Goal: Complete Application Form: Complete application form

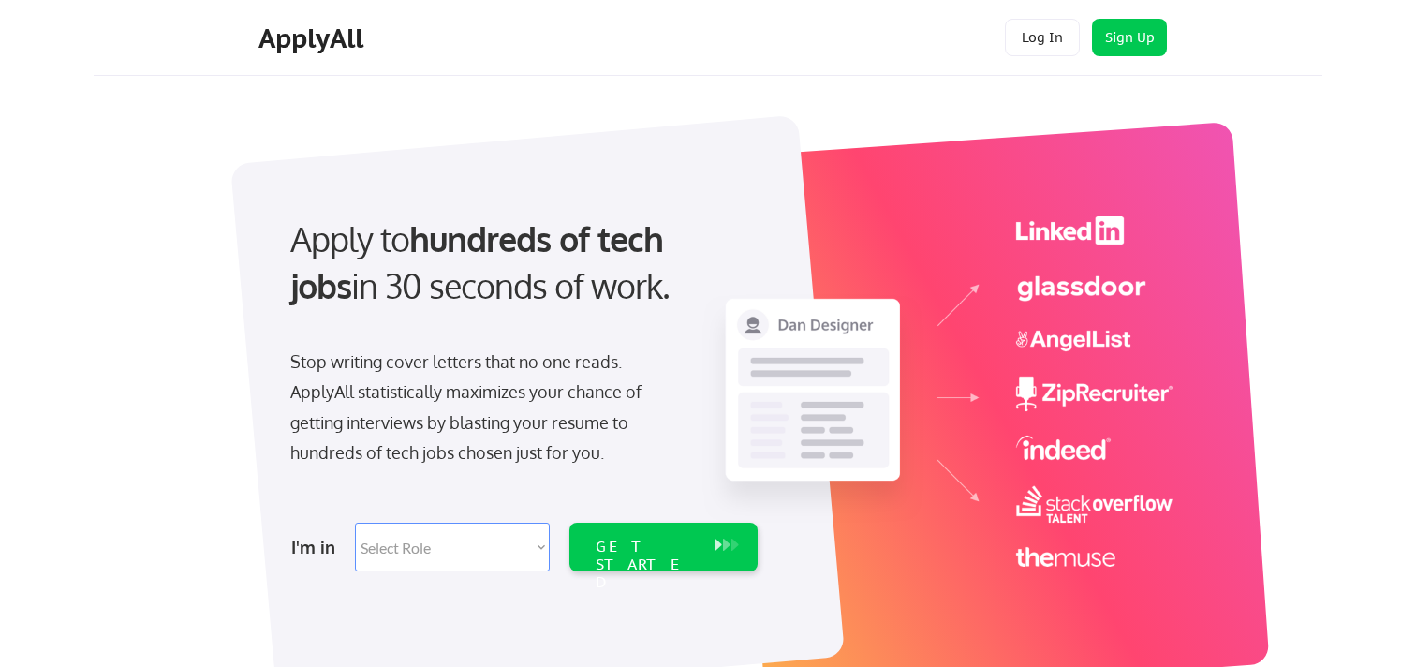
click at [423, 560] on select "Select Role Software Engineering Product Management Customer Success Sales UI/U…" at bounding box center [452, 547] width 195 height 49
select select ""tech_finance_biz_ops_cos""
click at [355, 523] on select "Select Role Software Engineering Product Management Customer Success Sales UI/U…" at bounding box center [452, 547] width 195 height 49
select select ""tech_finance_biz_ops_cos""
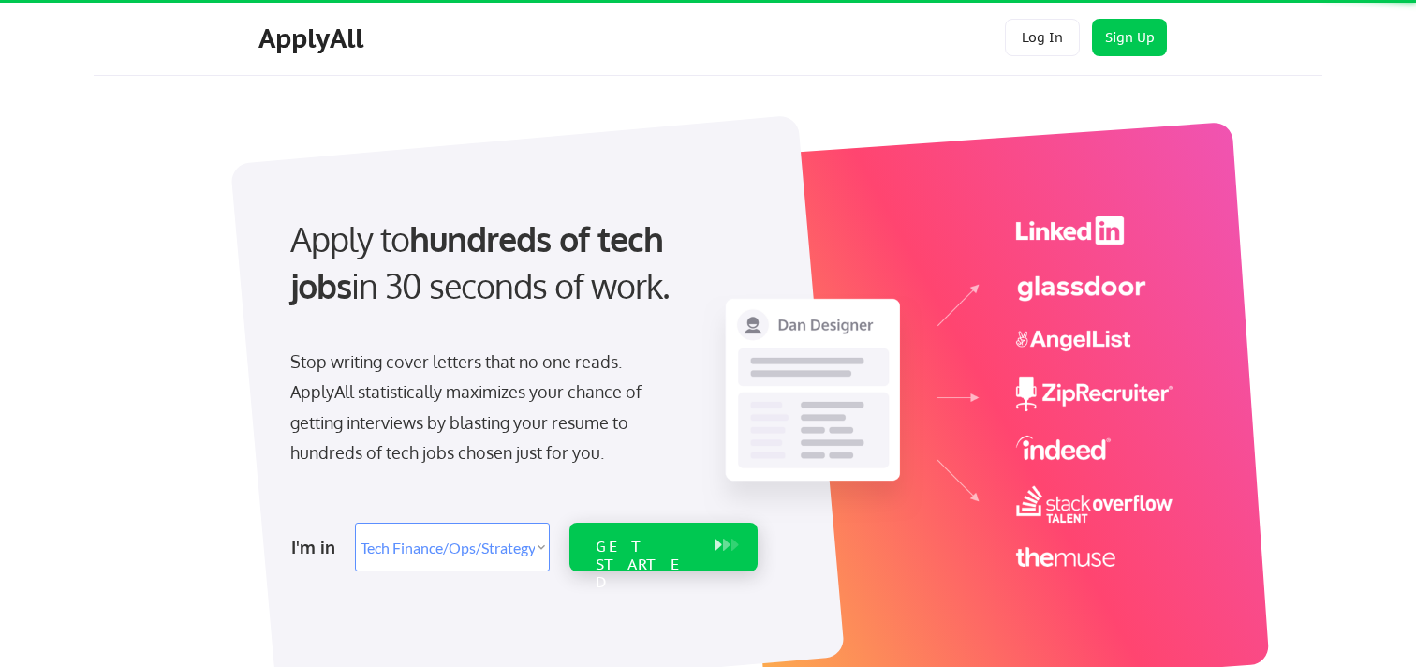
click at [638, 548] on div "GET STARTED" at bounding box center [646, 565] width 100 height 54
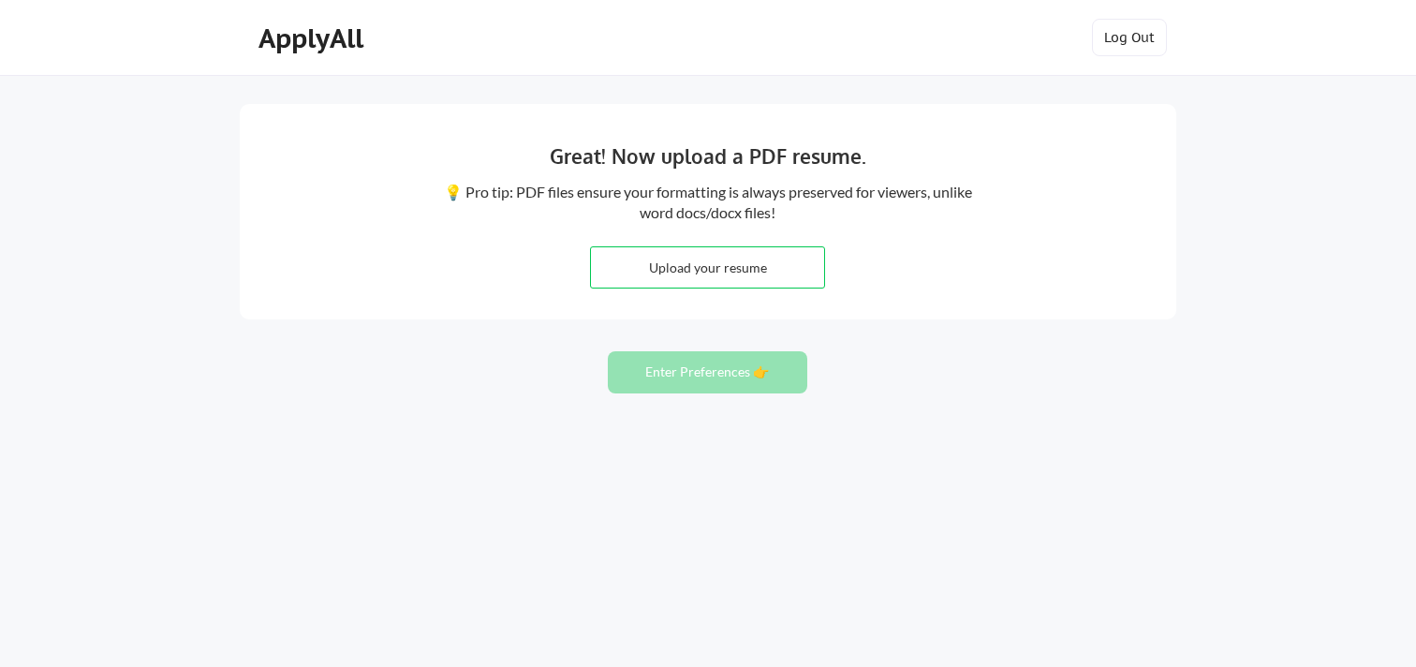
click at [750, 273] on input "file" at bounding box center [707, 267] width 233 height 40
type input "C:\fakepath\[PERSON_NAME]- 2025 Resume.pdf"
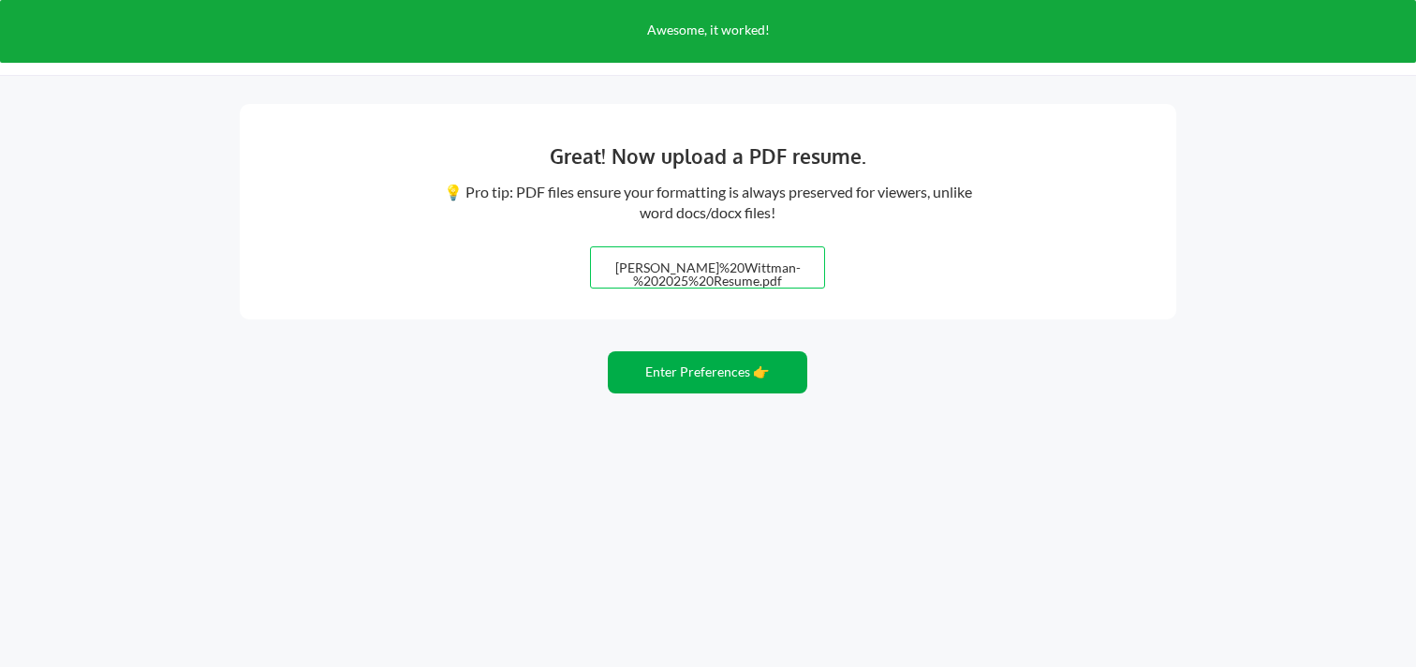
click at [736, 376] on button "Enter Preferences 👉" at bounding box center [707, 372] width 199 height 42
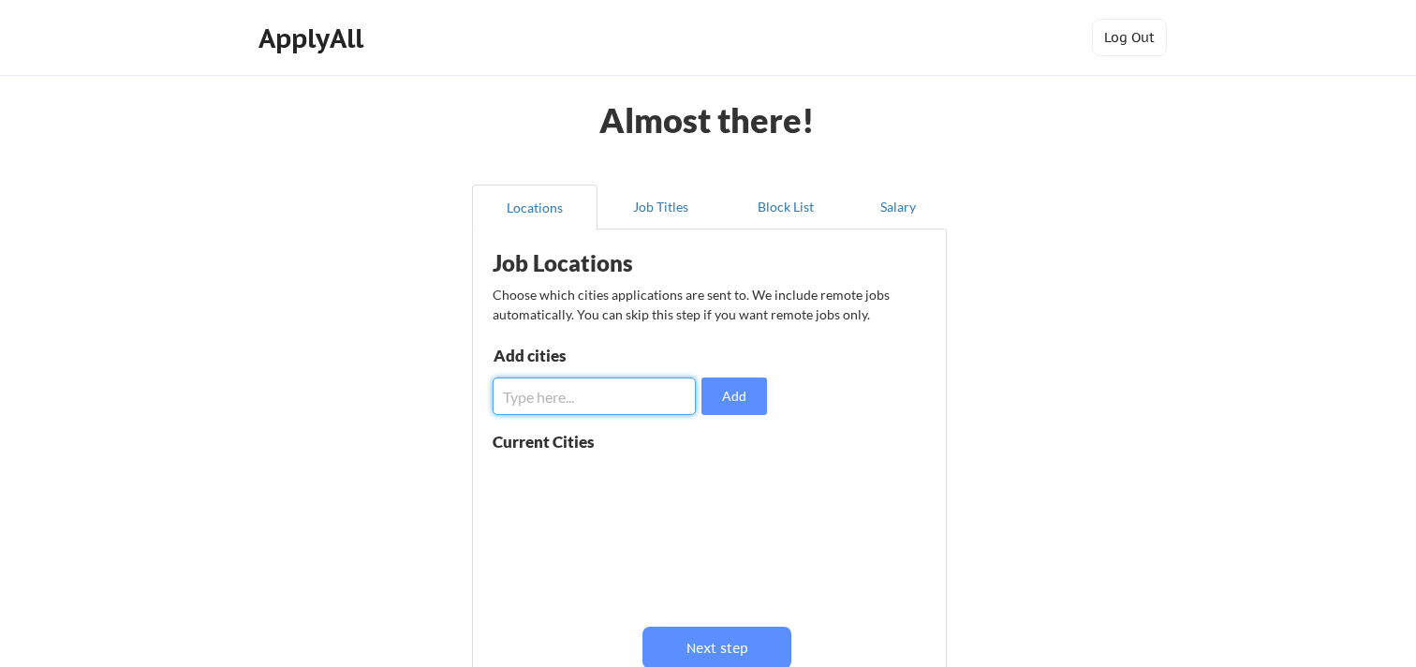
click at [640, 391] on input "input" at bounding box center [594, 395] width 203 height 37
type input "Denver, Colorado"
click at [738, 398] on button "Add" at bounding box center [734, 395] width 66 height 37
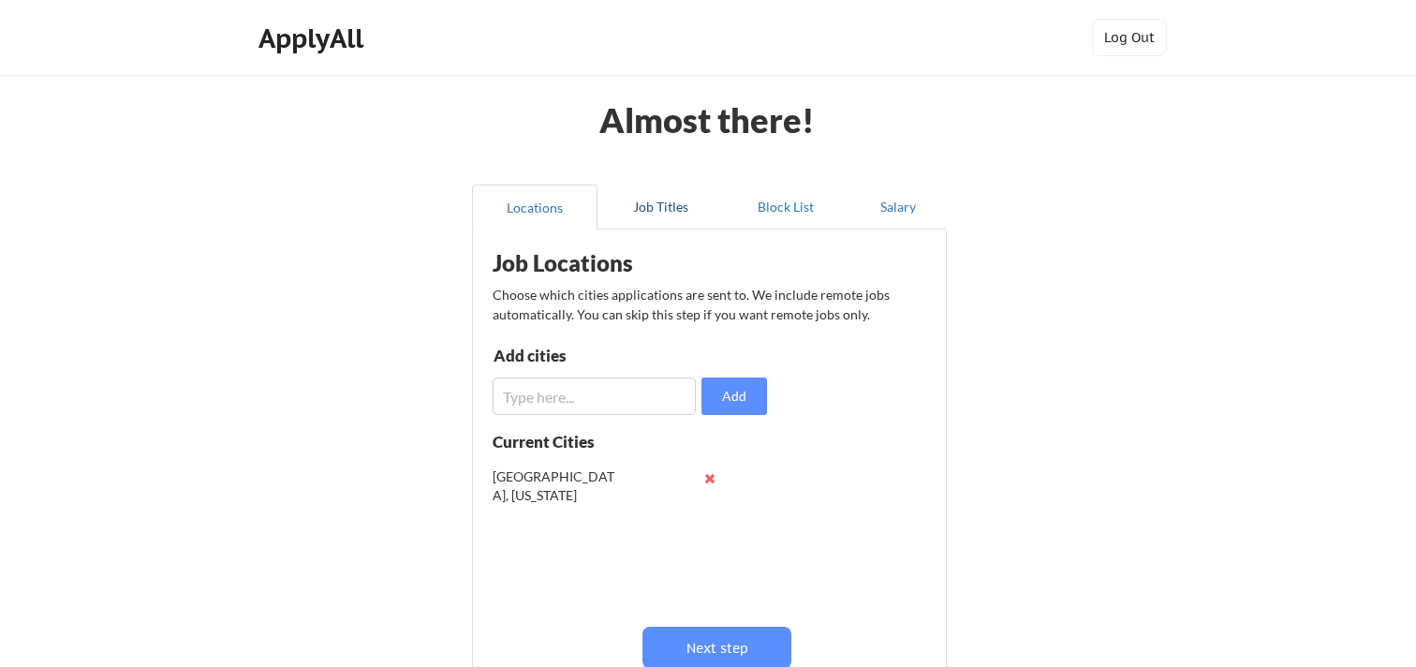
click at [681, 208] on button "Job Titles" at bounding box center [661, 207] width 126 height 45
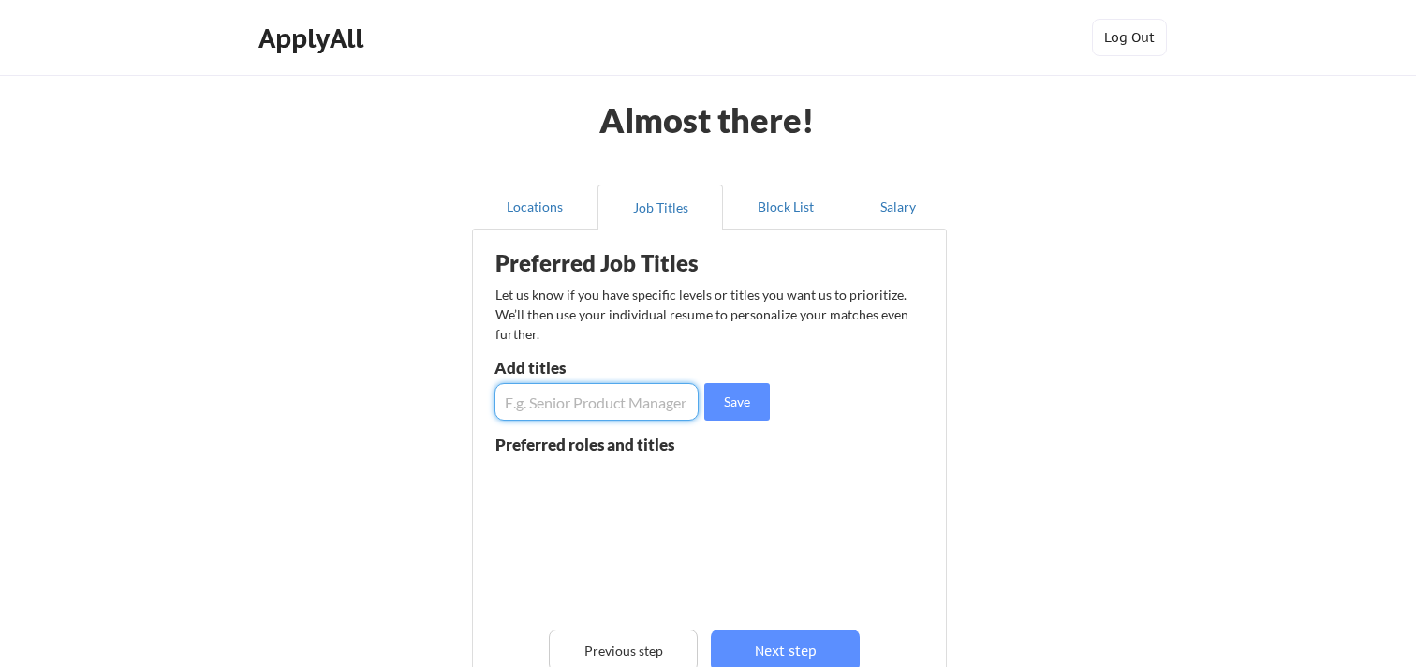
click at [638, 403] on input "input" at bounding box center [597, 401] width 204 height 37
type input "Fractional Controller"
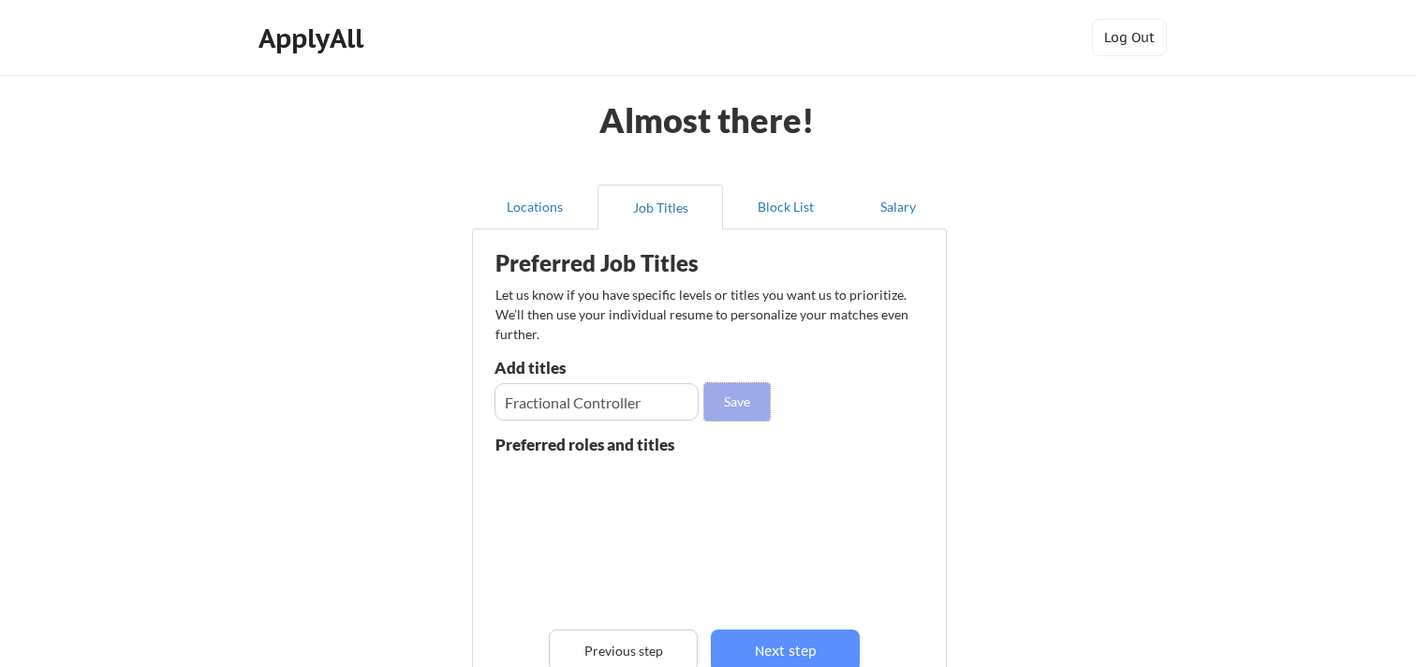
click at [765, 395] on button "Save" at bounding box center [737, 401] width 66 height 37
click at [656, 404] on input "input" at bounding box center [597, 401] width 204 height 37
type input "Interim Controller"
click at [734, 395] on button "Save" at bounding box center [737, 401] width 66 height 37
click at [591, 400] on input "input" at bounding box center [597, 401] width 204 height 37
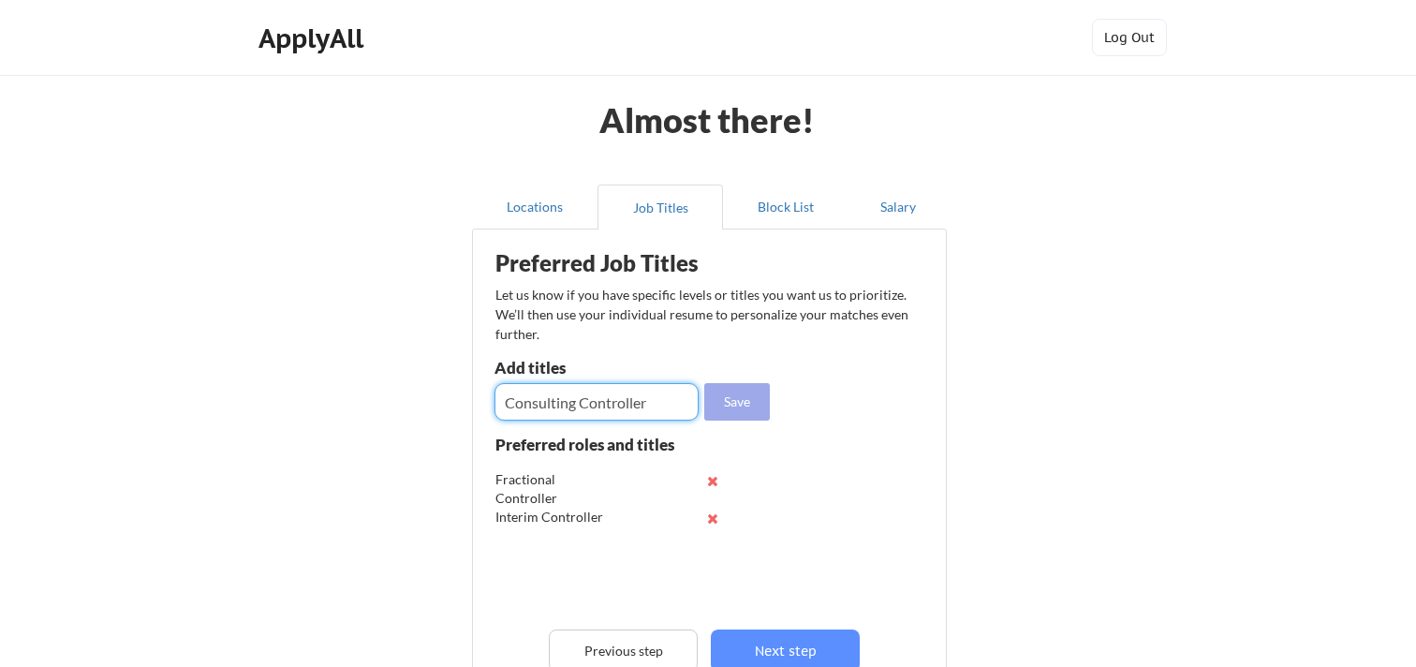
type input "Consulting Controller"
click at [756, 410] on button "Save" at bounding box center [737, 401] width 66 height 37
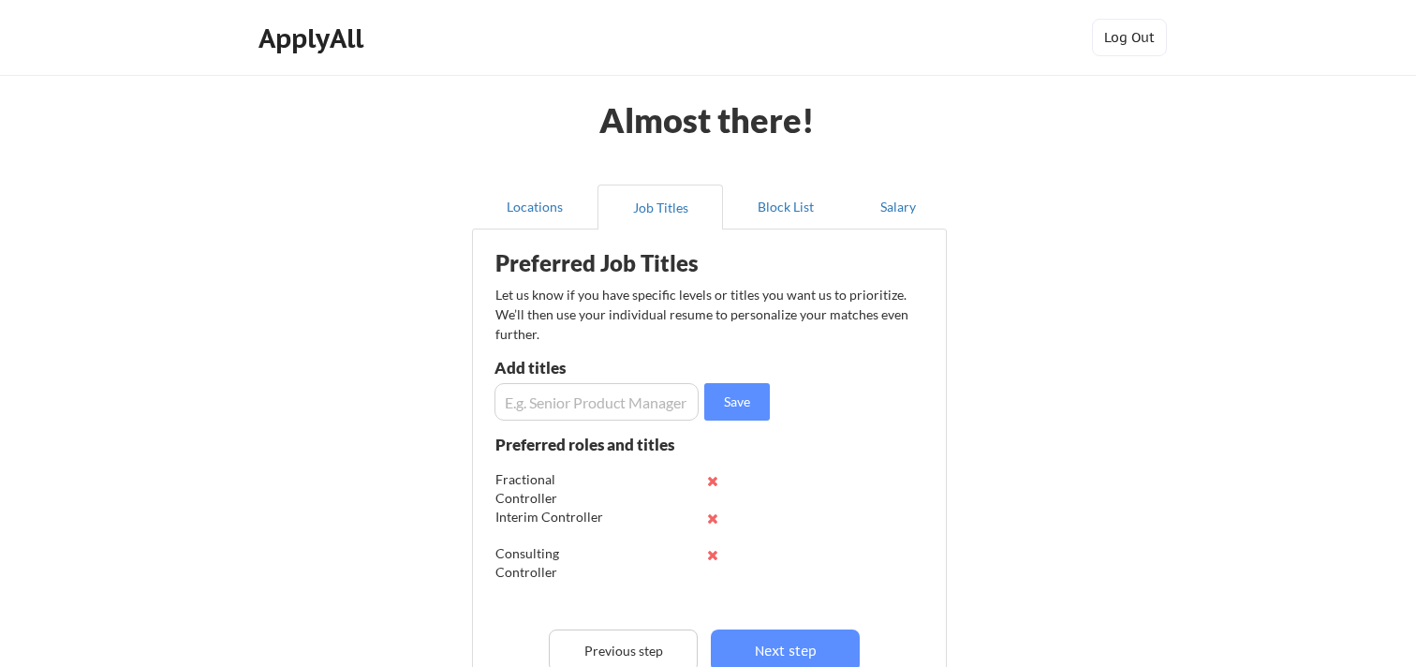
click at [613, 413] on input "input" at bounding box center [597, 401] width 204 height 37
type input "Consultant"
click at [728, 412] on button "Save" at bounding box center [737, 401] width 66 height 37
click at [786, 646] on button "Next step" at bounding box center [785, 650] width 149 height 42
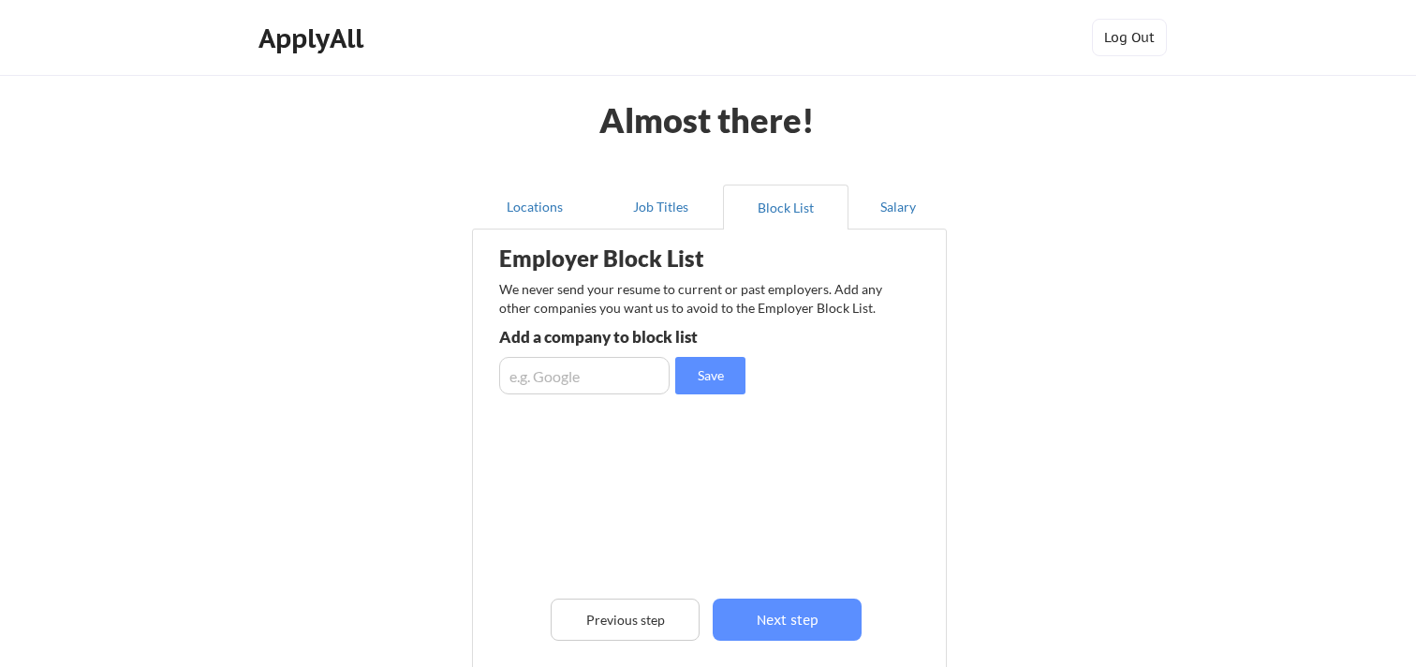
click at [627, 380] on input "input" at bounding box center [584, 375] width 170 height 37
type input "Zapier"
click at [718, 370] on button "Save" at bounding box center [710, 375] width 70 height 37
click at [823, 616] on button "Next step" at bounding box center [787, 619] width 149 height 42
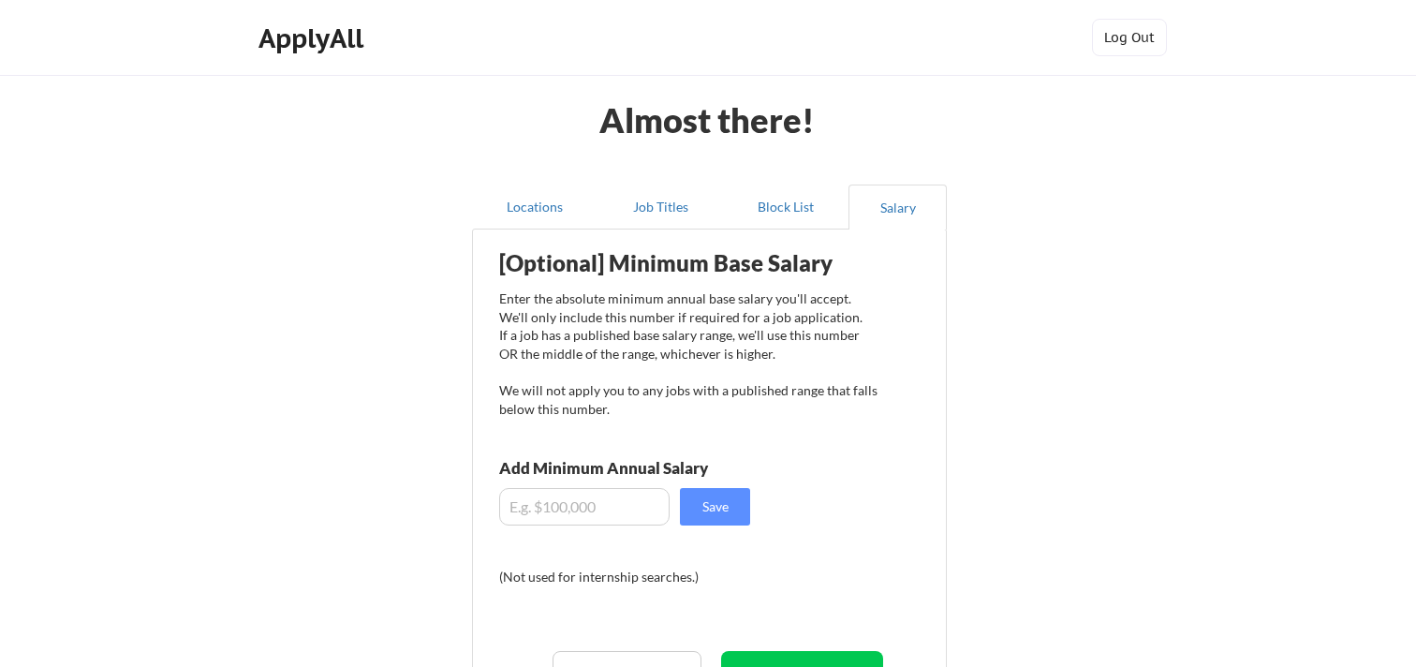
scroll to position [42, 0]
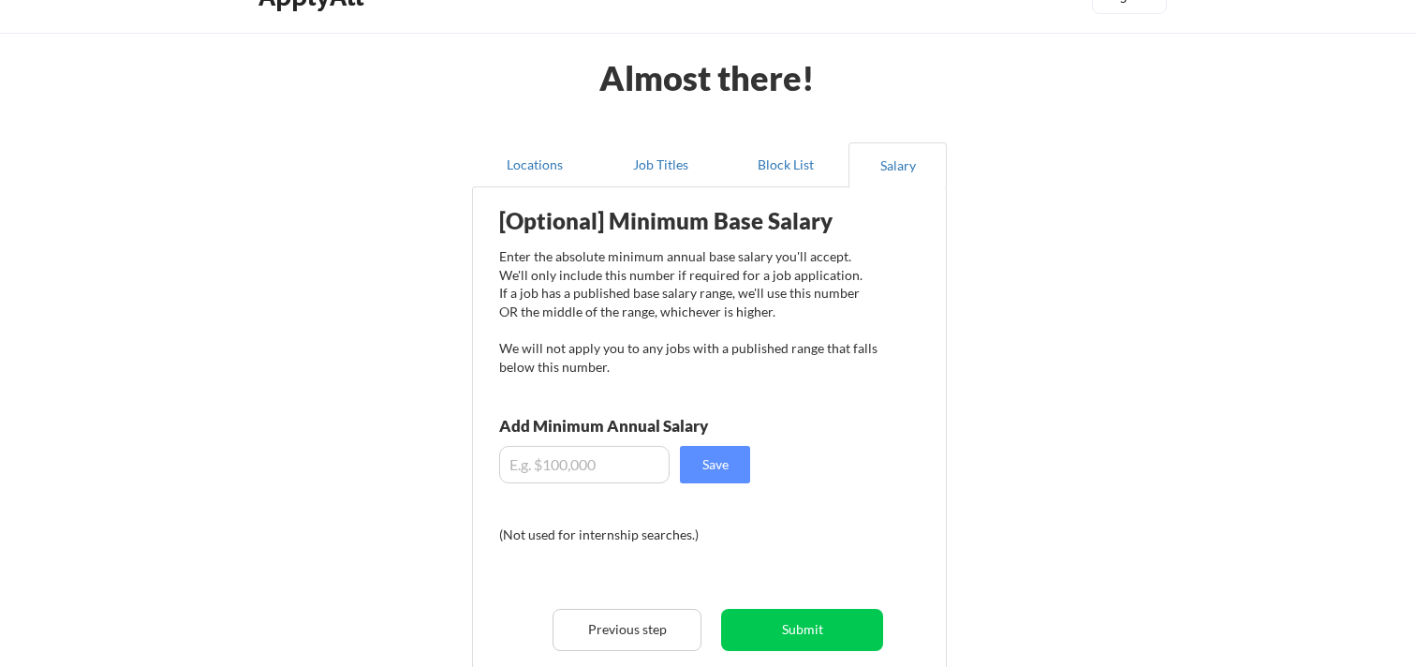
click at [610, 465] on input "input" at bounding box center [584, 464] width 170 height 37
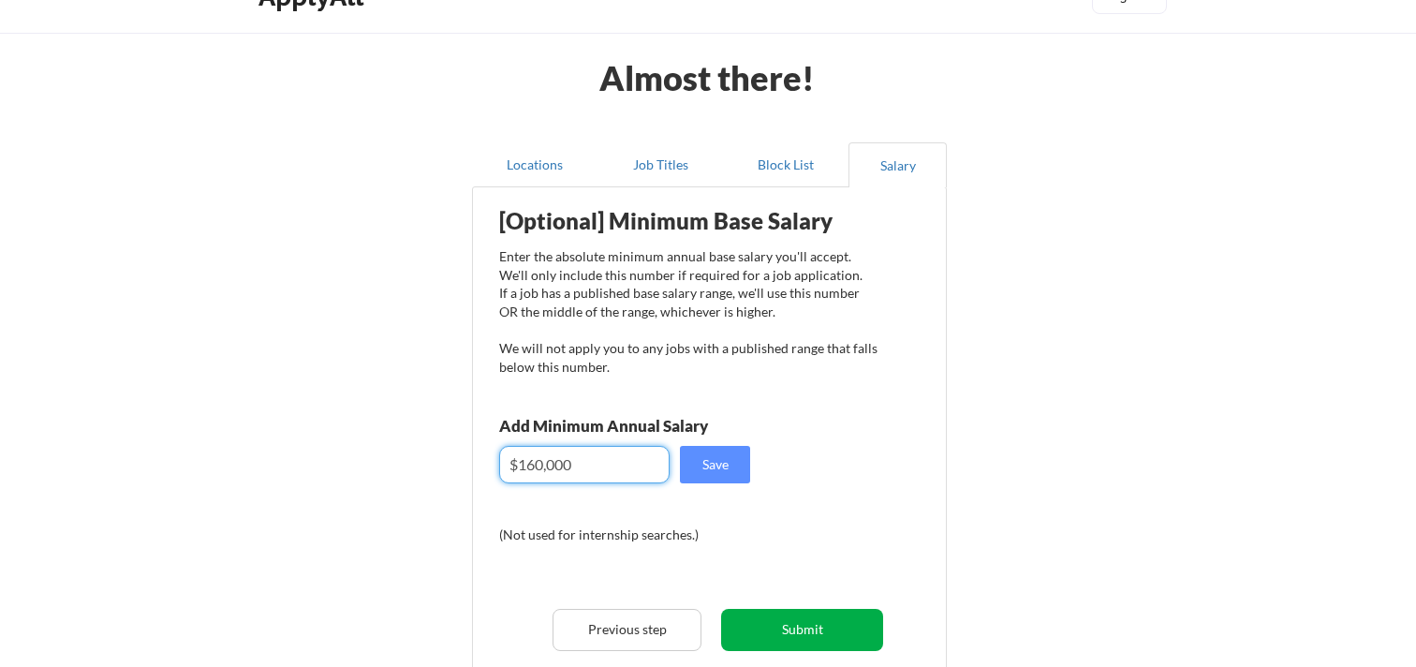
type input "$160,000"
click at [838, 636] on button "Submit" at bounding box center [802, 630] width 162 height 42
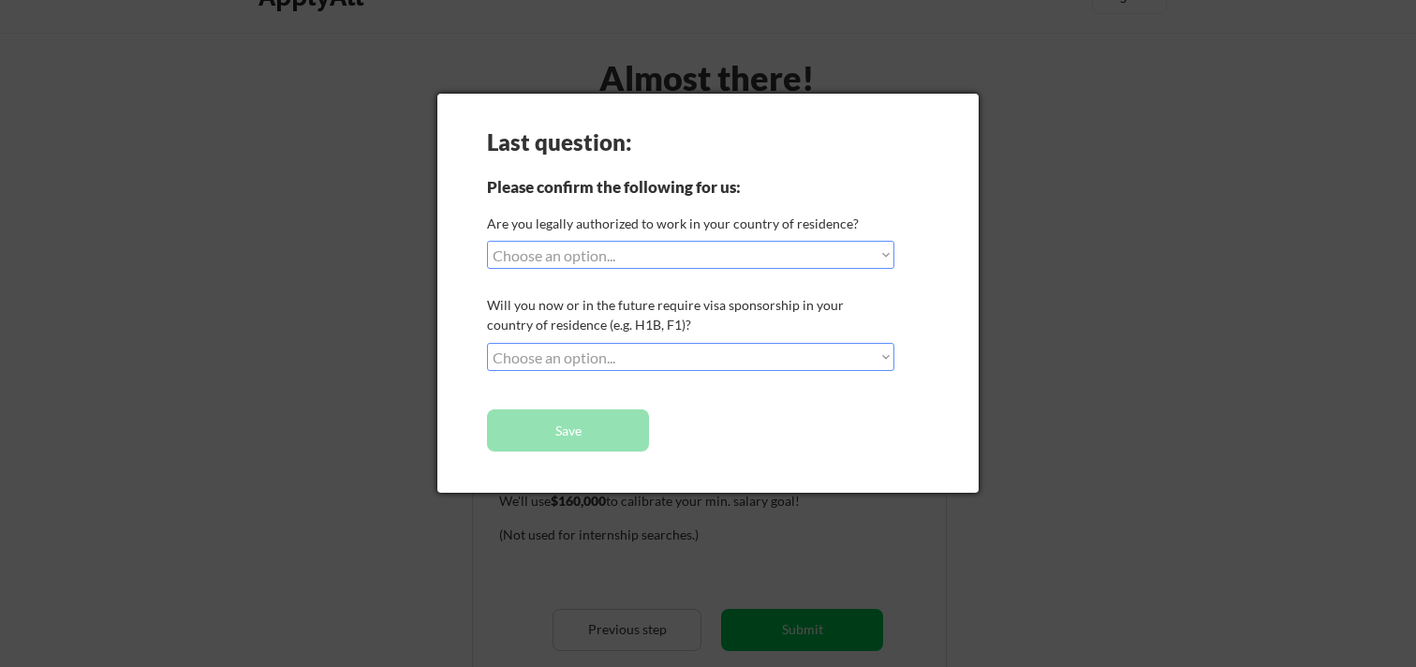
click at [729, 238] on div "Last question: Please confirm the following for us: Are you legally authorized …" at bounding box center [707, 293] width 541 height 399
click at [729, 256] on select "Choose an option... Yes, I am a US Citizen Yes, I am a Canadian Citizen Yes, I …" at bounding box center [690, 255] width 407 height 28
select select ""yes__i_am_a_us_citizen""
click at [487, 241] on select "Choose an option... Yes, I am a US Citizen Yes, I am a Canadian Citizen Yes, I …" at bounding box center [690, 255] width 407 height 28
click at [598, 362] on select "Choose an option... No, I will not need sponsorship Yes, I will need sponsorship" at bounding box center [690, 357] width 407 height 28
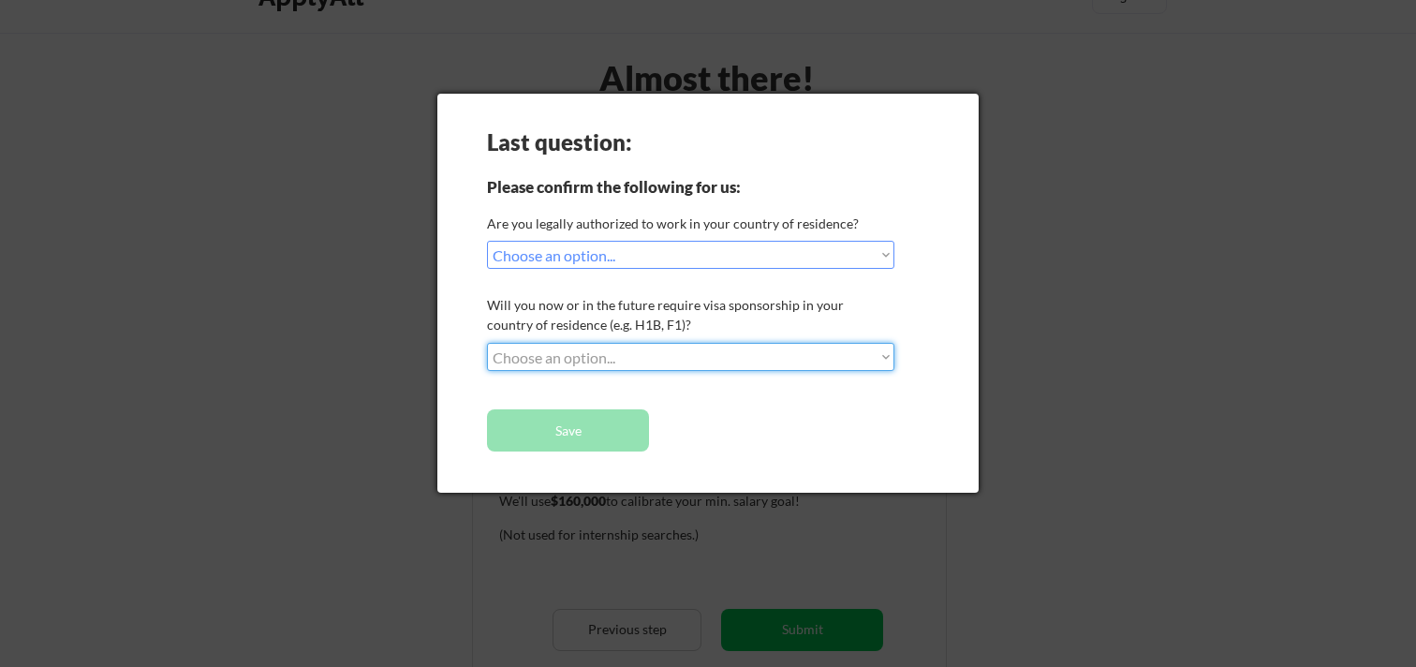
select select ""no__i_will_not_need_sponsorship""
click at [487, 343] on select "Choose an option... No, I will not need sponsorship Yes, I will need sponsorship" at bounding box center [690, 357] width 407 height 28
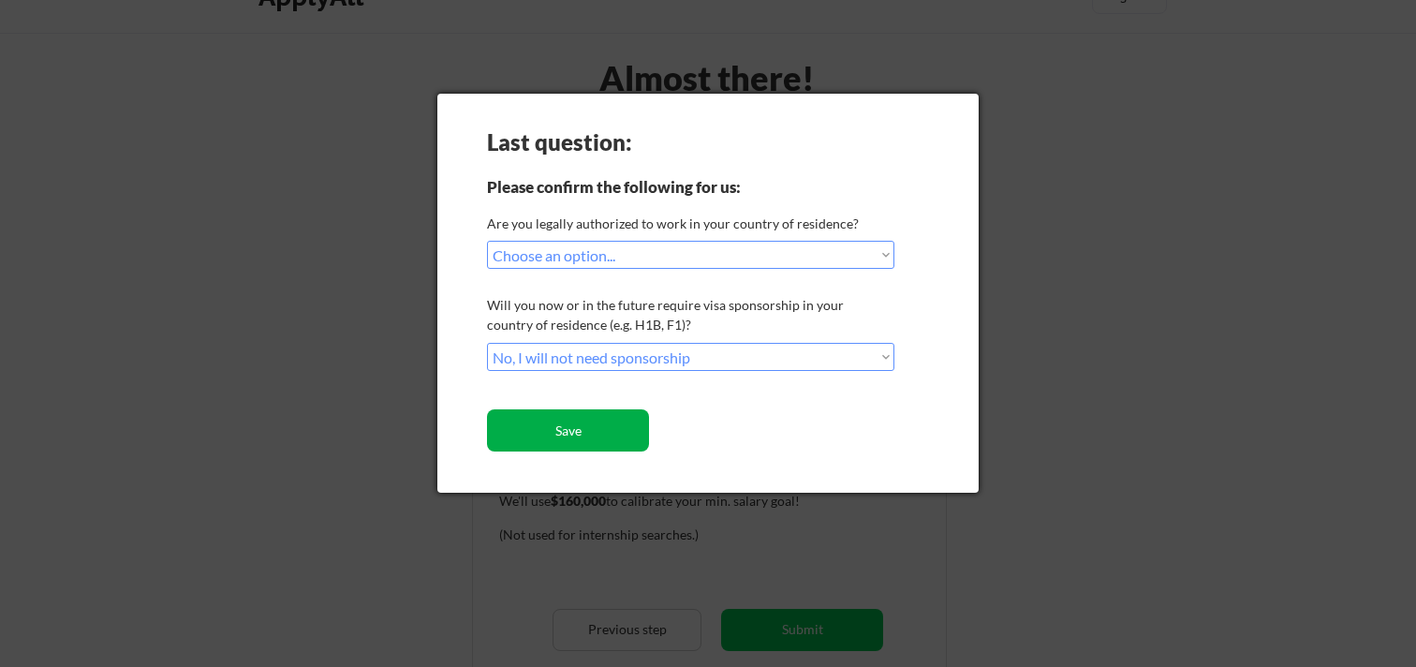
click at [585, 434] on button "Save" at bounding box center [568, 430] width 162 height 42
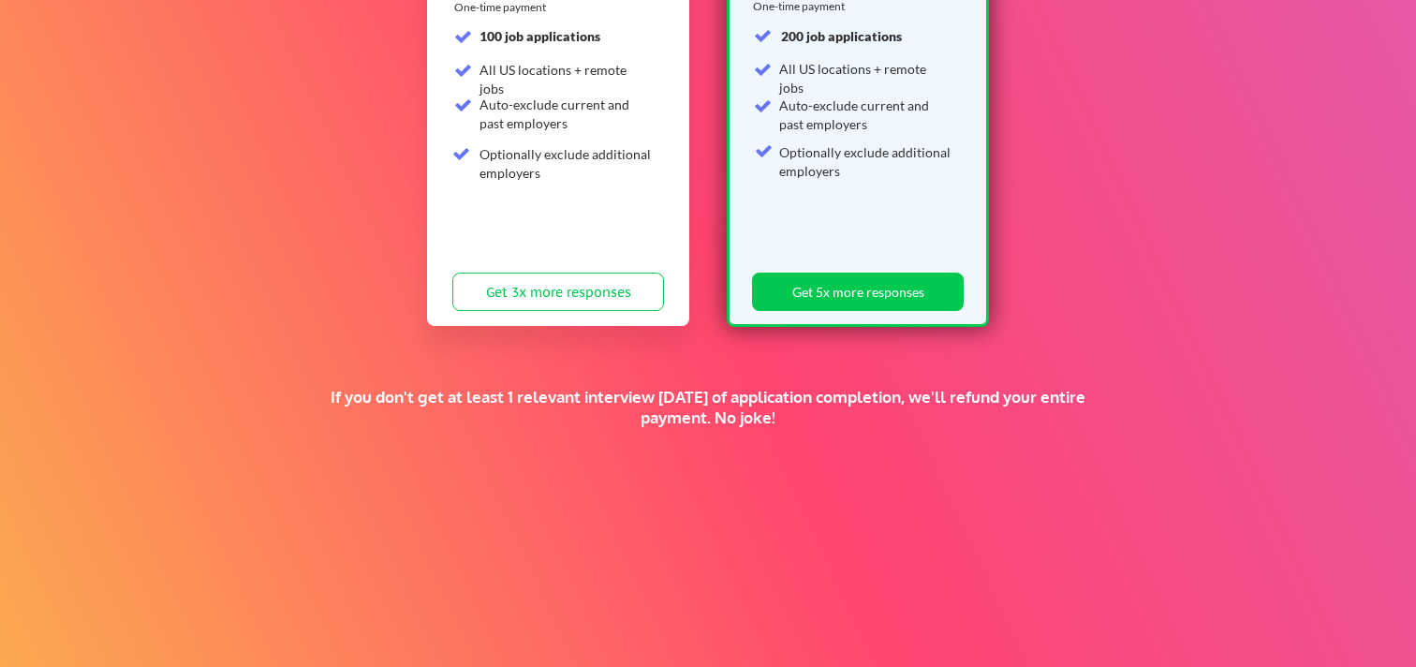
scroll to position [432, 0]
